Goal: Information Seeking & Learning: Learn about a topic

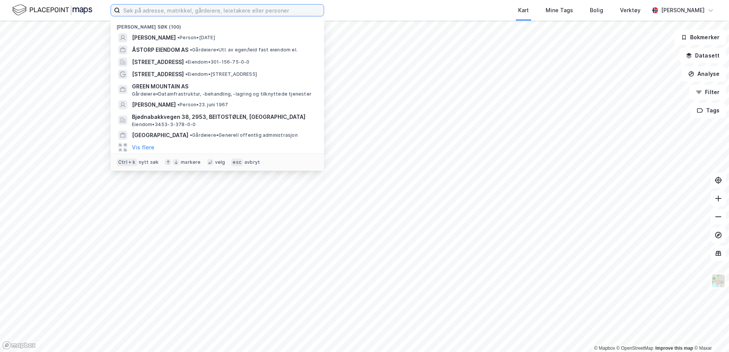
click at [136, 11] on input at bounding box center [222, 10] width 204 height 11
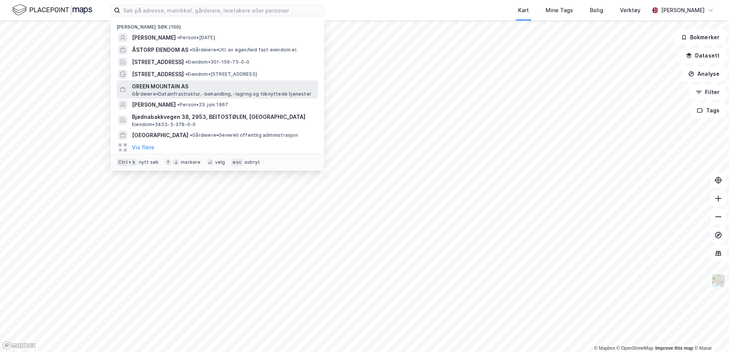
click at [185, 85] on span "GREEN MOUNTAIN AS" at bounding box center [223, 86] width 183 height 9
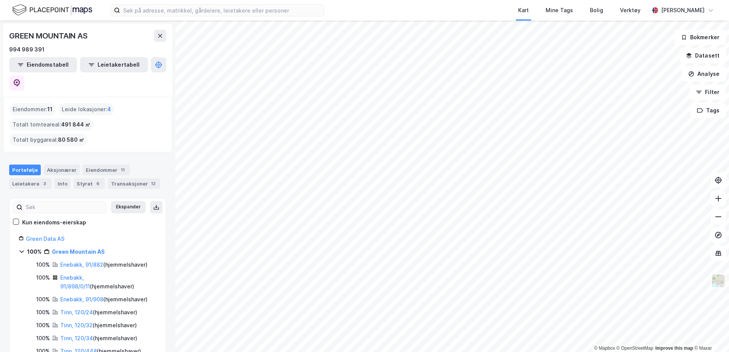
click at [116, 40] on div "GREEN MOUNTAIN AS" at bounding box center [87, 36] width 157 height 12
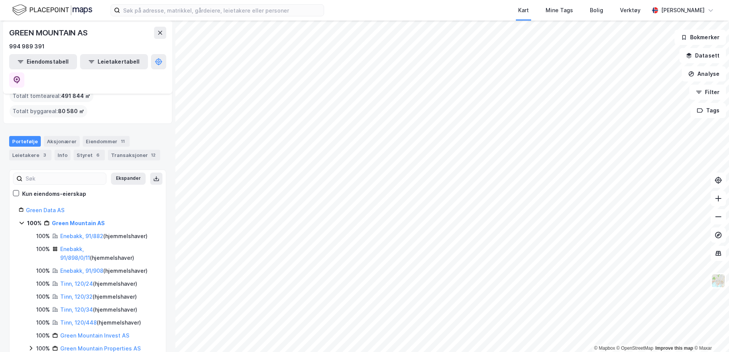
scroll to position [69, 0]
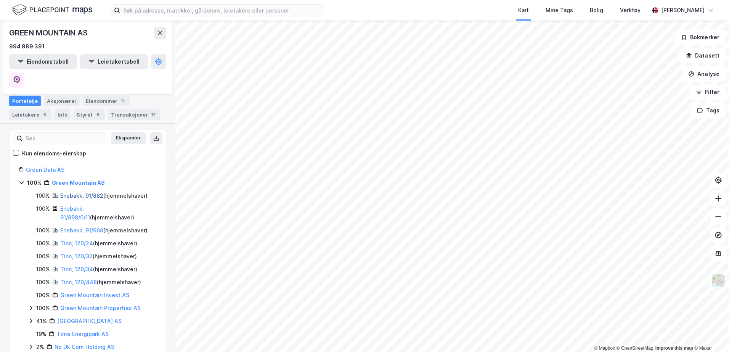
click at [74, 192] on link "Enebakk, 91/882" at bounding box center [81, 195] width 43 height 6
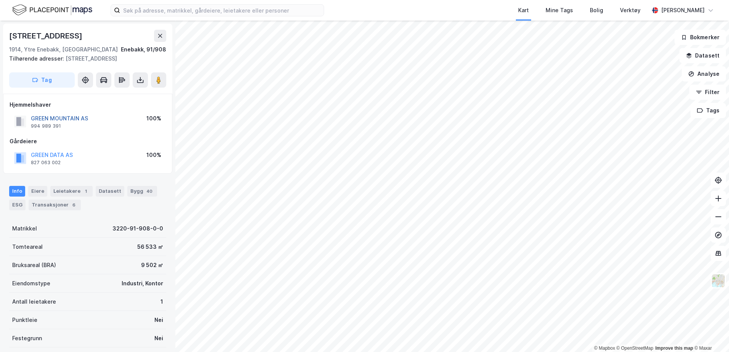
click at [0, 0] on button "GREEN MOUNTAIN AS" at bounding box center [0, 0] width 0 height 0
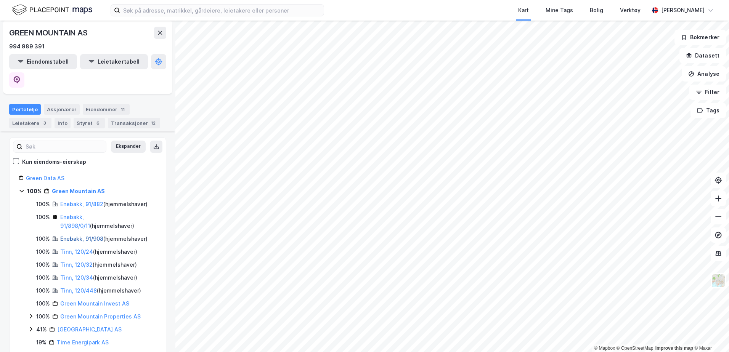
scroll to position [69, 0]
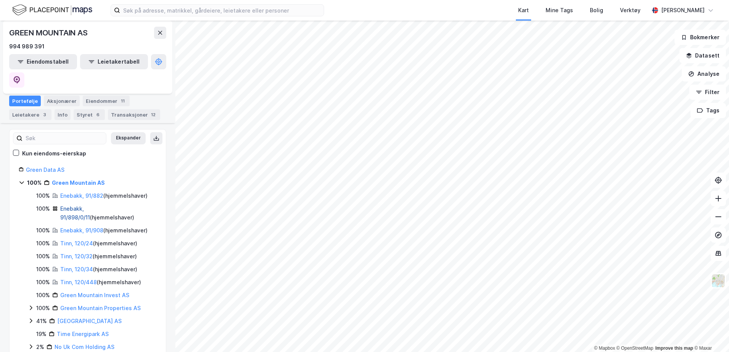
click at [75, 205] on link "Enebakk, 91/898/0/11" at bounding box center [75, 213] width 30 height 16
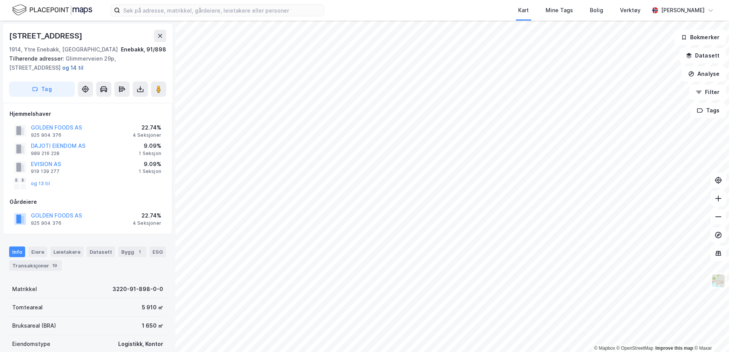
click at [0, 0] on button "og 14 til" at bounding box center [0, 0] width 0 height 0
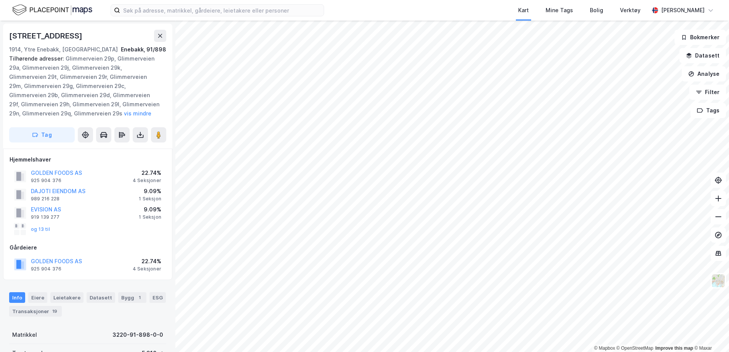
click at [15, 68] on div "Tilhørende adresser: Glimmerveien 29p, Glimmerveien 29a, Glimmerveien 29j, Glim…" at bounding box center [84, 86] width 151 height 64
drag, startPoint x: 18, startPoint y: 68, endPoint x: 115, endPoint y: 58, distance: 97.7
click at [115, 58] on div "Tilhørende adresser: Glimmerveien 29p, Glimmerveien 29a, Glimmerveien 29j, Glim…" at bounding box center [84, 86] width 151 height 64
drag, startPoint x: 114, startPoint y: 58, endPoint x: 19, endPoint y: 68, distance: 95.4
click at [19, 68] on div "Tilhørende adresser: Glimmerveien 29p, Glimmerveien 29a, Glimmerveien 29j, Glim…" at bounding box center [84, 86] width 151 height 64
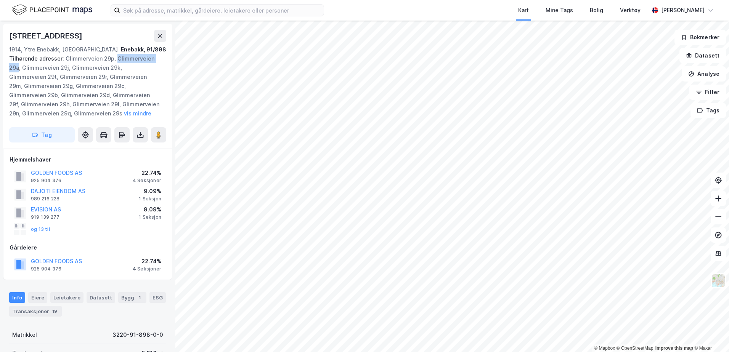
copy div "[STREET_ADDRESS]"
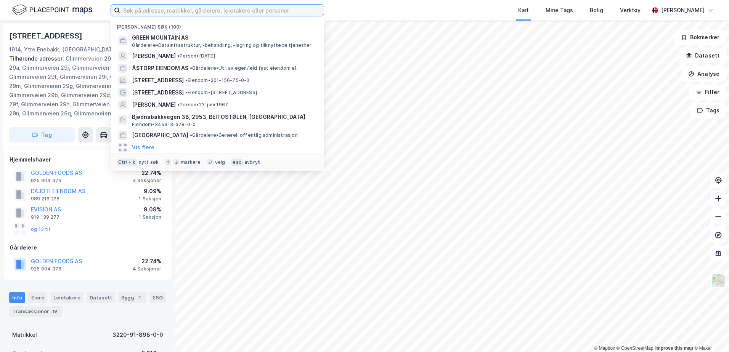
click at [146, 8] on input at bounding box center [222, 10] width 204 height 11
paste input "[STREET_ADDRESS]"
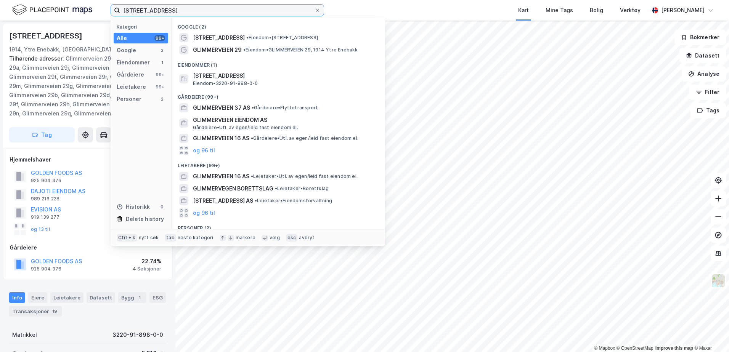
click at [189, 11] on input "[STREET_ADDRESS]" at bounding box center [217, 10] width 194 height 11
click at [77, 151] on div "Hjemmelshaver GOLDEN FOODS AS 925 904 376 22.74% 4 Seksjoner DAJOTI EIENDOM AS …" at bounding box center [87, 215] width 169 height 132
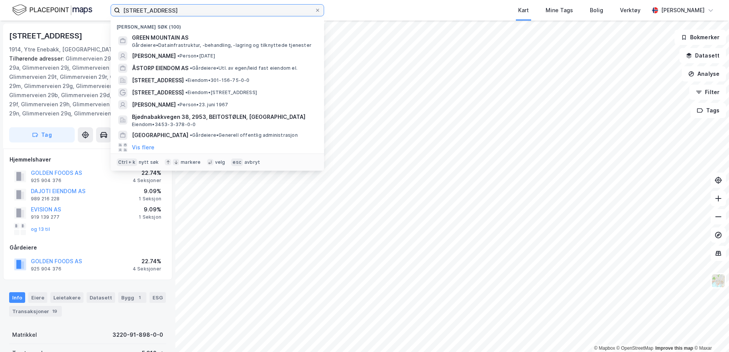
click at [184, 13] on input "[STREET_ADDRESS]" at bounding box center [217, 10] width 194 height 11
type input "[STREET_ADDRESS]"
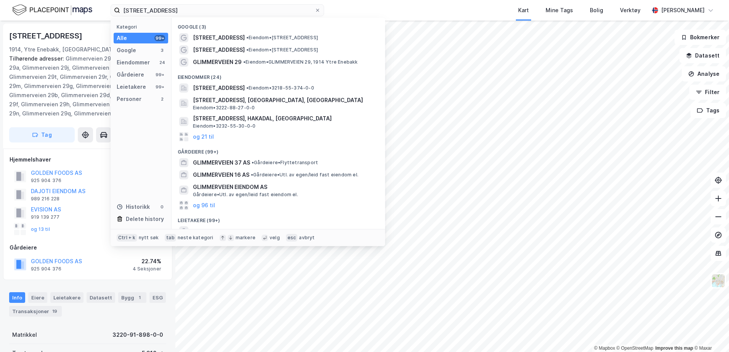
click at [52, 152] on div "Hjemmelshaver GOLDEN FOODS AS 925 904 376 22.74% 4 Seksjoner DAJOTI EIENDOM AS …" at bounding box center [87, 215] width 169 height 132
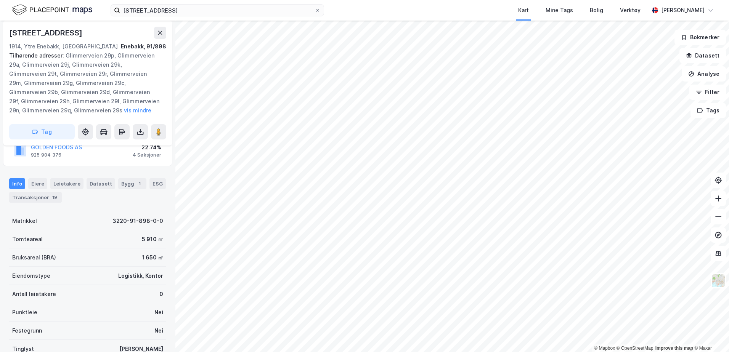
scroll to position [114, 0]
drag, startPoint x: 103, startPoint y: 223, endPoint x: 161, endPoint y: 227, distance: 58.1
click at [161, 227] on div "Glimmerveien 29e 1914, Ytre Enebakk, [GEOGRAPHIC_DATA] Enebakk, 91/898 Tilhøren…" at bounding box center [87, 187] width 175 height 332
copy div "3220-91-898-0-0"
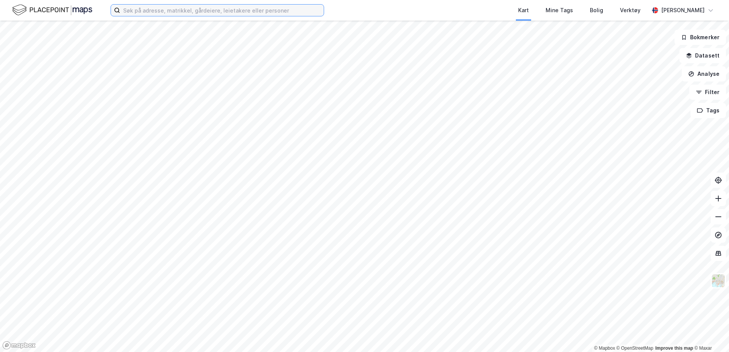
click at [175, 12] on input at bounding box center [222, 10] width 204 height 11
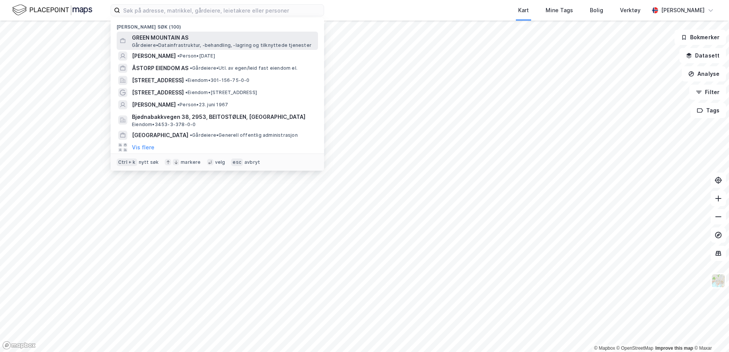
click at [171, 39] on span "GREEN MOUNTAIN AS" at bounding box center [223, 37] width 183 height 9
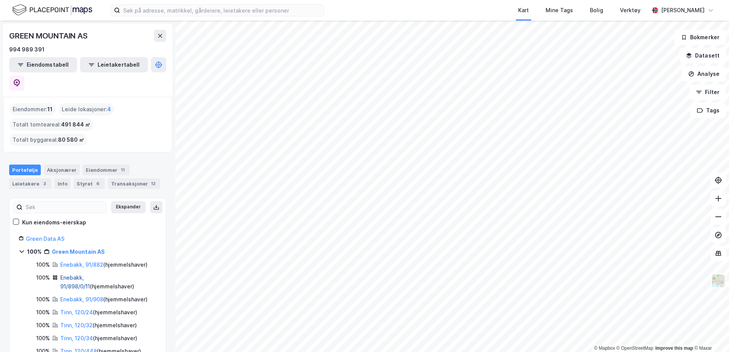
click at [88, 274] on link "Enebakk, 91/898/0/11" at bounding box center [75, 282] width 30 height 16
